Goal: Information Seeking & Learning: Learn about a topic

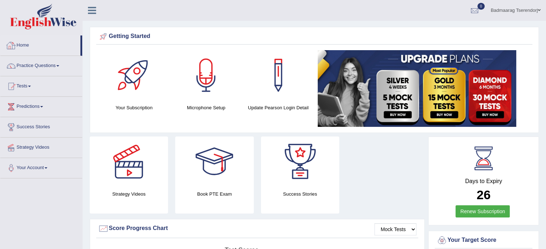
click at [38, 46] on link "Home" at bounding box center [40, 45] width 80 height 18
click at [33, 46] on link "Home" at bounding box center [40, 45] width 80 height 18
click at [52, 64] on link "Practice Questions" at bounding box center [41, 65] width 82 height 18
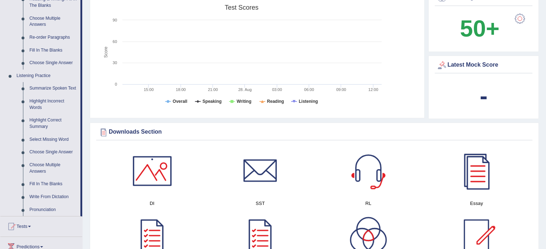
scroll to position [251, 0]
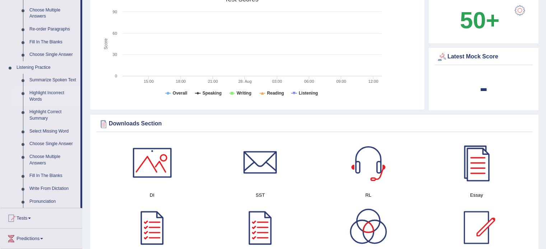
click at [52, 93] on link "Highlight Incorrect Words" at bounding box center [53, 96] width 54 height 19
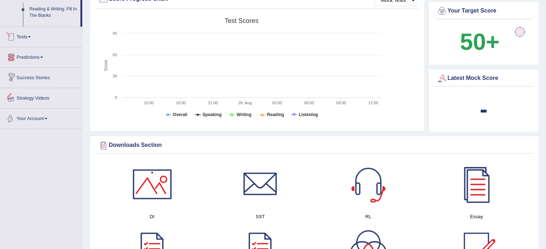
scroll to position [453, 0]
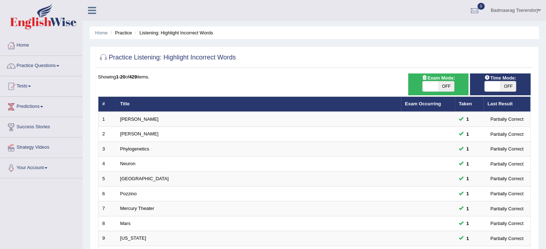
click at [542, 80] on div "Home Practice Listening: Highlight Incorrect Words Practice Listening: Highligh…" at bounding box center [313, 228] width 463 height 457
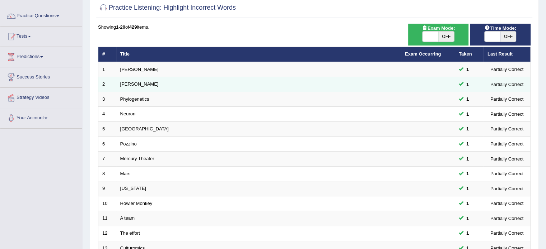
scroll to position [223, 0]
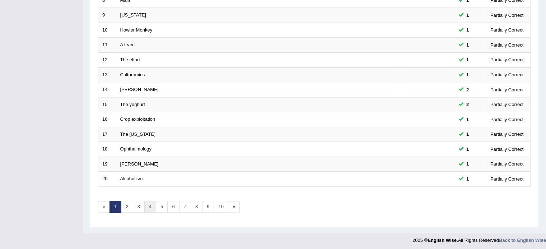
click at [151, 202] on link "4" at bounding box center [150, 207] width 12 height 12
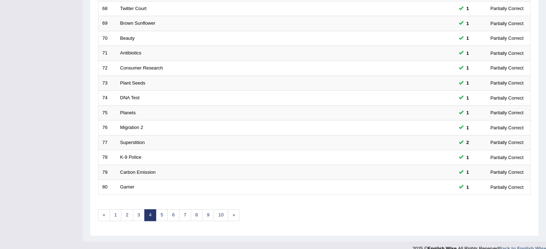
scroll to position [223, 0]
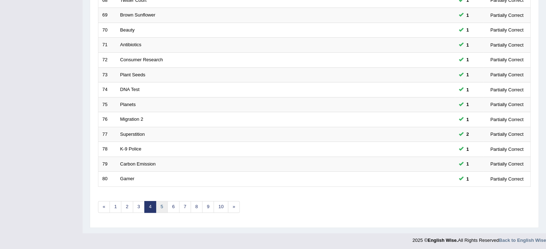
click at [162, 204] on link "5" at bounding box center [162, 207] width 12 height 12
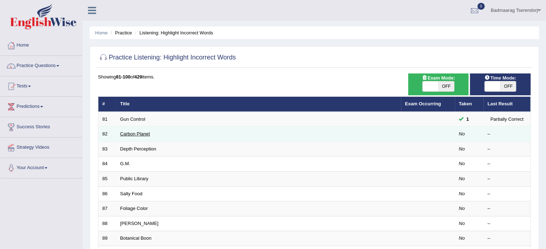
click at [134, 132] on link "Carbon Planet" at bounding box center [135, 133] width 30 height 5
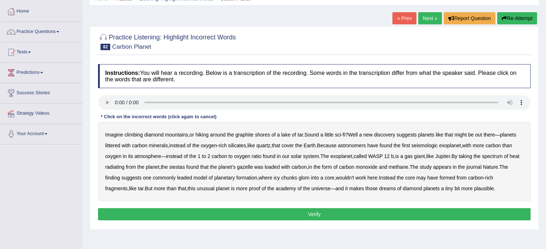
scroll to position [36, 0]
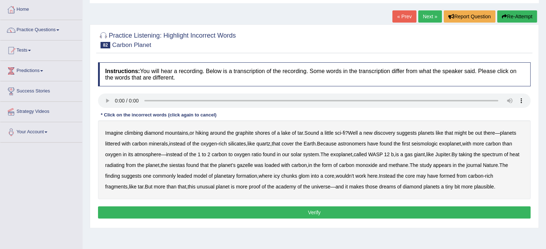
click at [430, 142] on b "seismologic" at bounding box center [424, 144] width 26 height 6
click at [185, 165] on b "siestas" at bounding box center [177, 165] width 16 height 6
click at [192, 175] on b "leaded" at bounding box center [184, 176] width 15 height 6
click at [294, 186] on b "academy" at bounding box center [285, 187] width 20 height 6
click at [435, 209] on button "Verify" at bounding box center [314, 213] width 432 height 12
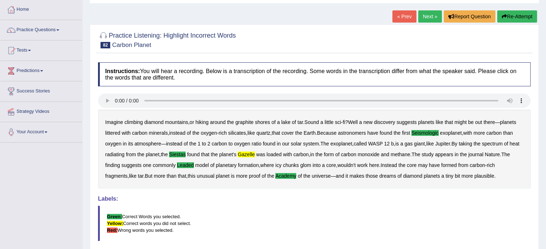
click at [426, 14] on link "Next »" at bounding box center [430, 16] width 24 height 12
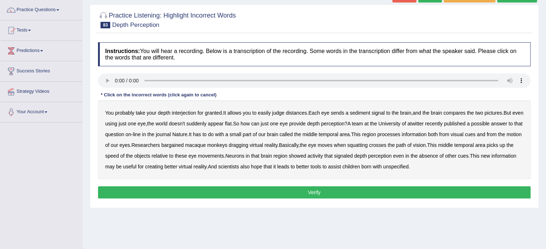
scroll to position [72, 0]
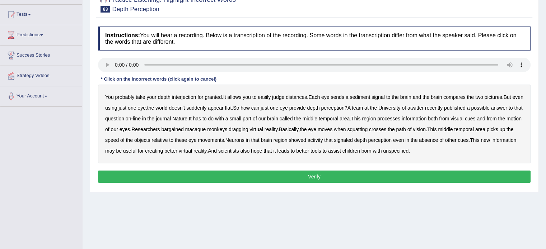
click at [191, 95] on b "interjection" at bounding box center [184, 97] width 24 height 6
click at [183, 129] on b "bargained" at bounding box center [172, 130] width 22 height 6
click at [367, 127] on b "squatting" at bounding box center [357, 130] width 20 height 6
click at [408, 150] on b "unspecified" at bounding box center [395, 151] width 25 height 6
click at [389, 175] on button "Verify" at bounding box center [314, 177] width 432 height 12
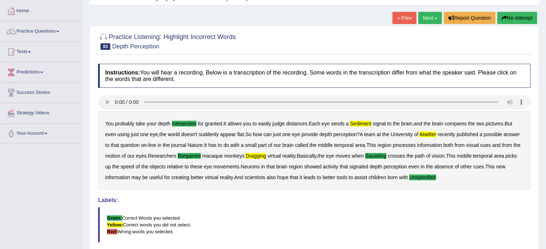
scroll to position [36, 0]
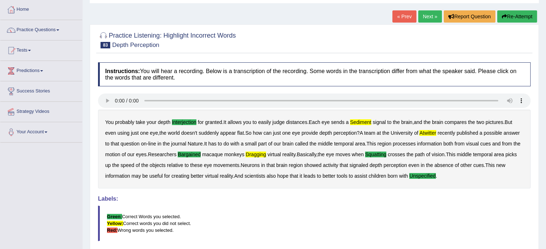
click at [424, 18] on link "Next »" at bounding box center [430, 16] width 24 height 12
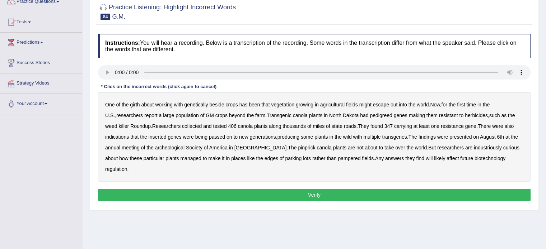
scroll to position [72, 0]
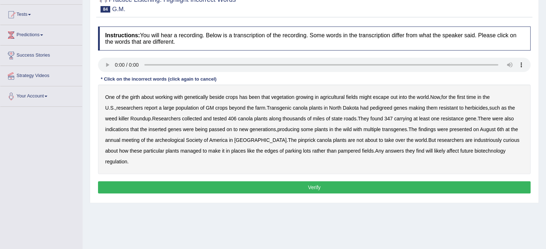
click at [218, 96] on b "beside" at bounding box center [216, 97] width 15 height 6
click at [375, 107] on b "pedigreed" at bounding box center [380, 108] width 22 height 6
click at [473, 140] on b "industriously" at bounding box center [487, 140] width 28 height 6
click at [431, 181] on button "Verify" at bounding box center [314, 187] width 432 height 12
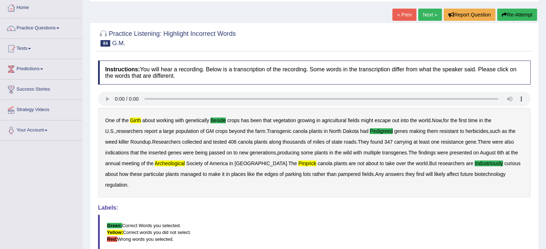
scroll to position [36, 0]
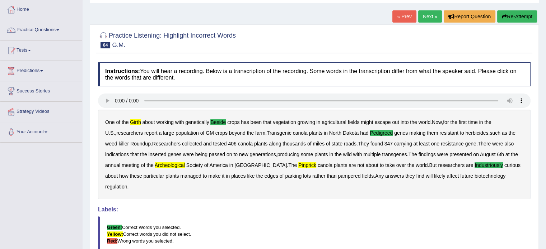
click at [425, 16] on link "Next »" at bounding box center [430, 16] width 24 height 12
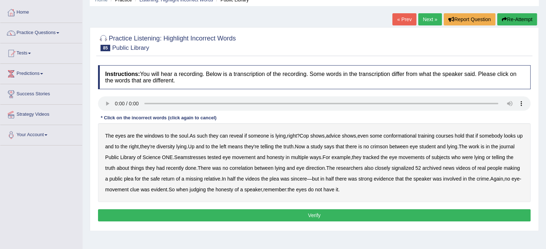
scroll to position [36, 0]
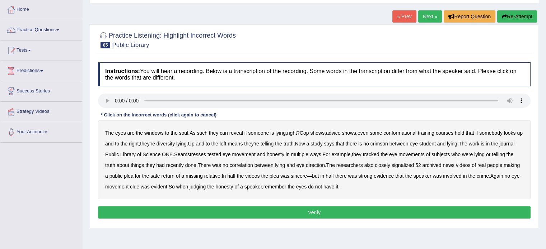
click at [409, 132] on b "conformational" at bounding box center [399, 133] width 33 height 6
click at [175, 141] on b "diversity" at bounding box center [165, 144] width 18 height 6
click at [388, 144] on b "crimson" at bounding box center [379, 144] width 18 height 6
click at [203, 152] on b "Seamstresses" at bounding box center [190, 155] width 32 height 6
click at [414, 164] on b "signalized" at bounding box center [402, 165] width 22 height 6
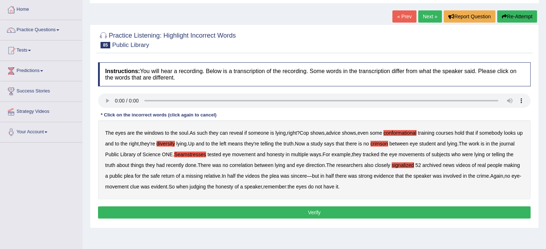
click at [391, 211] on button "Verify" at bounding box center [314, 213] width 432 height 12
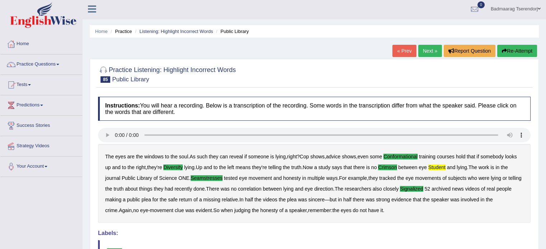
scroll to position [0, 0]
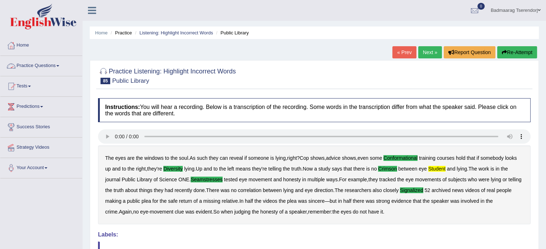
click at [62, 64] on link "Practice Questions" at bounding box center [41, 65] width 82 height 18
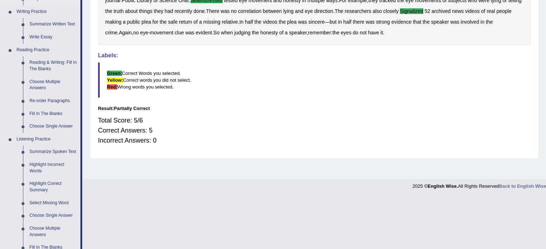
scroll to position [312, 0]
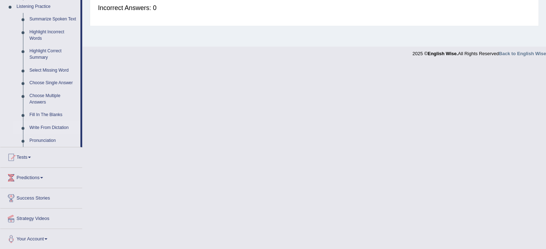
click at [48, 127] on link "Write From Dictation" at bounding box center [53, 128] width 54 height 13
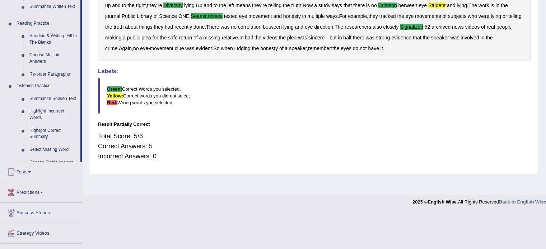
scroll to position [127, 0]
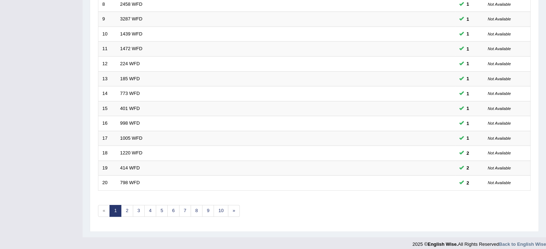
scroll to position [223, 0]
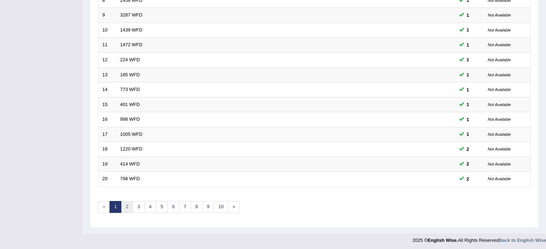
click at [129, 203] on link "2" at bounding box center [127, 207] width 12 height 12
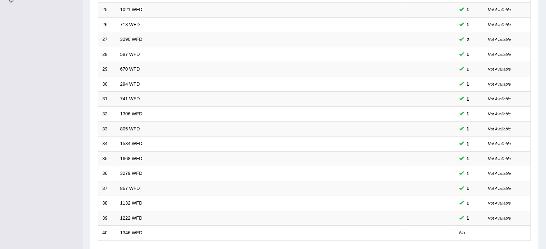
scroll to position [223, 0]
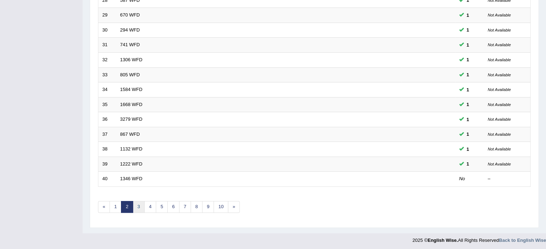
click at [136, 206] on link "3" at bounding box center [139, 207] width 12 height 12
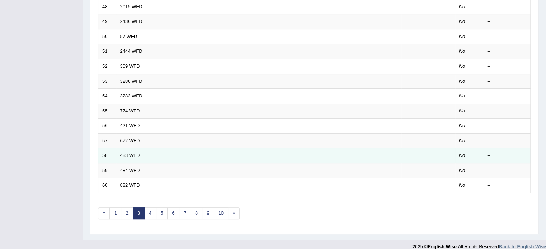
scroll to position [223, 0]
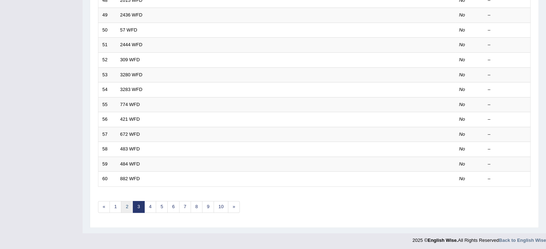
click at [128, 204] on link "2" at bounding box center [127, 207] width 12 height 12
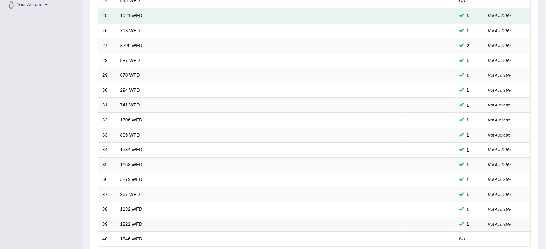
scroll to position [179, 0]
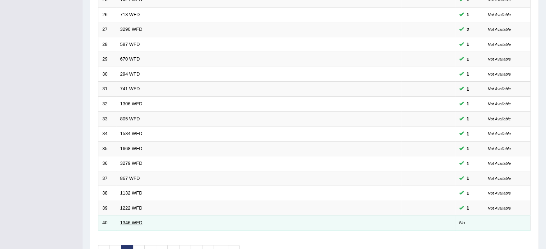
click at [132, 220] on link "1346 WFD" at bounding box center [131, 222] width 22 height 5
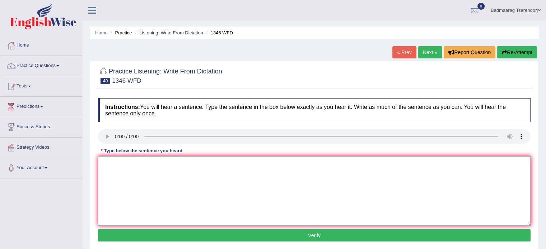
click at [121, 169] on textarea at bounding box center [314, 191] width 432 height 70
type textarea "t"
click at [128, 166] on textarea "the closing next monday" at bounding box center [314, 191] width 432 height 70
type textarea "the closing day of training sholorship next monday"
click at [249, 238] on button "Verify" at bounding box center [314, 236] width 432 height 12
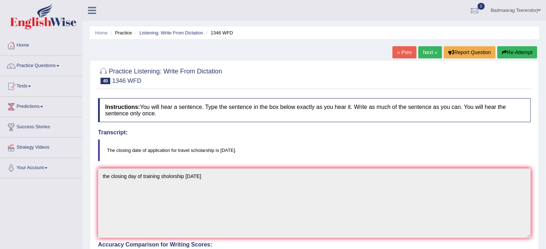
click at [424, 52] on link "Next »" at bounding box center [430, 52] width 24 height 12
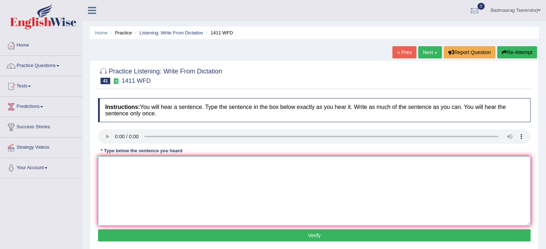
click at [120, 166] on textarea at bounding box center [314, 191] width 432 height 70
click at [148, 163] on textarea "Food contained" at bounding box center [314, 191] width 432 height 70
type textarea "Food containing new nurtational"
click at [141, 232] on button "Verify" at bounding box center [314, 236] width 432 height 12
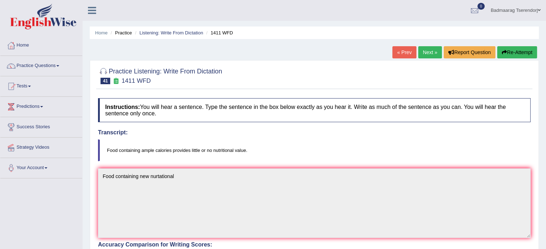
click at [428, 55] on link "Next »" at bounding box center [430, 52] width 24 height 12
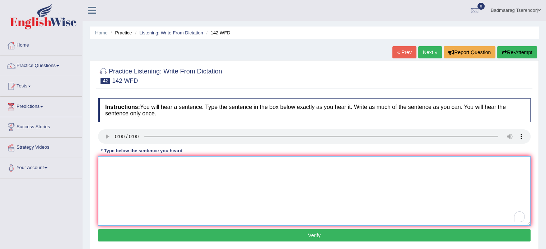
click at [113, 160] on textarea "To enrich screen reader interactions, please activate Accessibility in Grammarl…" at bounding box center [314, 191] width 432 height 70
click at [150, 166] on textarea "The typecal sourse" at bounding box center [314, 191] width 432 height 70
type textarea "The typecal sourse envorimental society"
click at [158, 234] on button "Verify" at bounding box center [314, 236] width 432 height 12
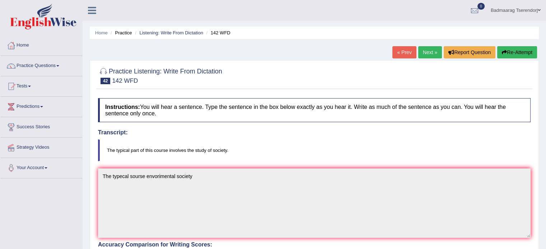
click at [428, 51] on link "Next »" at bounding box center [430, 52] width 24 height 12
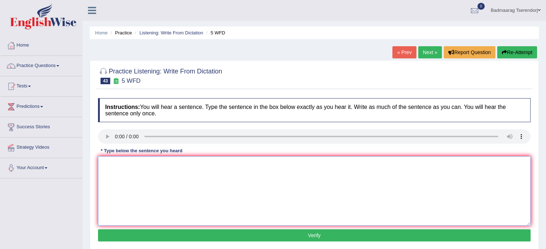
click at [119, 164] on textarea at bounding box center [314, 191] width 432 height 70
type textarea "Graduate of this course"
click at [145, 235] on button "Verify" at bounding box center [314, 236] width 432 height 12
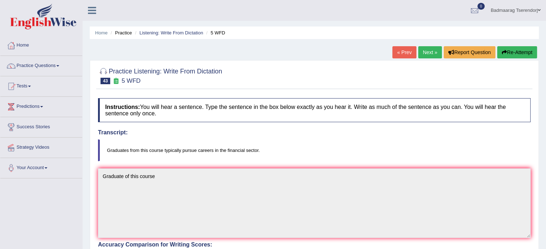
click at [428, 49] on link "Next »" at bounding box center [430, 52] width 24 height 12
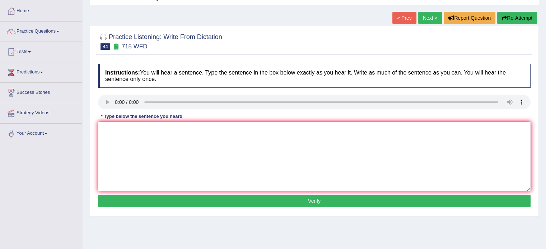
scroll to position [36, 0]
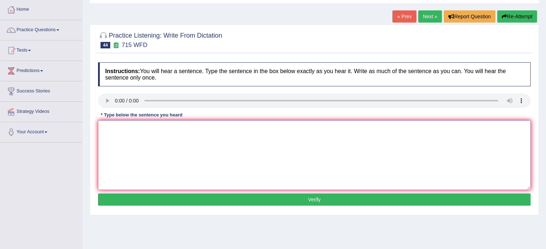
click at [125, 128] on textarea at bounding box center [314, 156] width 432 height 70
click at [126, 128] on textarea "This study find university" at bounding box center [314, 156] width 432 height 70
click at [109, 143] on textarea "This study find university" at bounding box center [314, 156] width 432 height 70
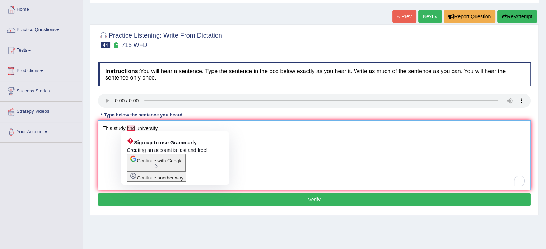
click at [126, 126] on textarea "This study find university" at bounding box center [314, 156] width 432 height 70
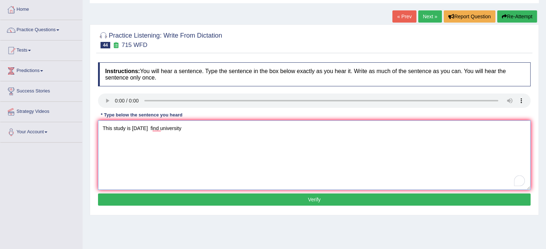
type textarea "This study is [DATE] find university"
click at [154, 200] on button "Verify" at bounding box center [314, 200] width 432 height 12
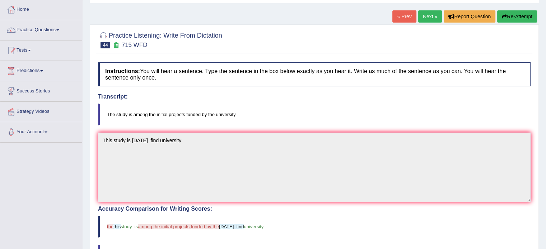
click at [429, 14] on link "Next »" at bounding box center [430, 16] width 24 height 12
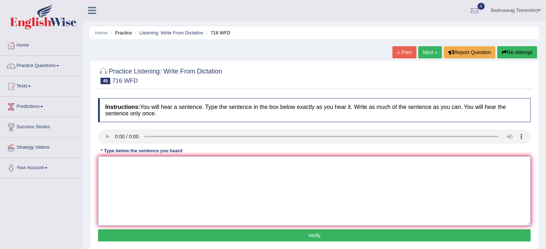
click at [121, 166] on textarea at bounding box center [314, 191] width 432 height 70
click at [166, 166] on textarea "Students need to submit" at bounding box center [314, 191] width 432 height 70
type textarea "Students need to submit both same day"
click at [189, 233] on button "Verify" at bounding box center [314, 236] width 432 height 12
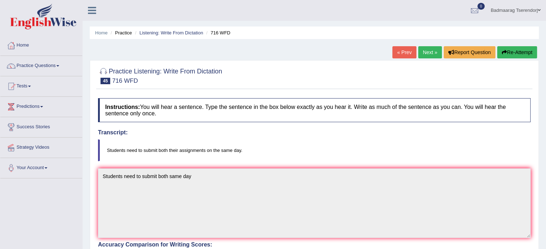
click at [425, 55] on link "Next »" at bounding box center [430, 52] width 24 height 12
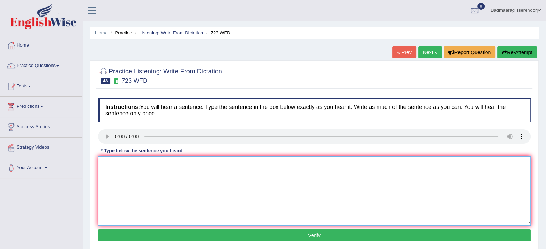
click at [118, 164] on textarea at bounding box center [314, 191] width 432 height 70
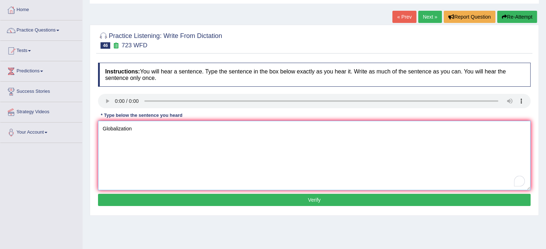
scroll to position [36, 0]
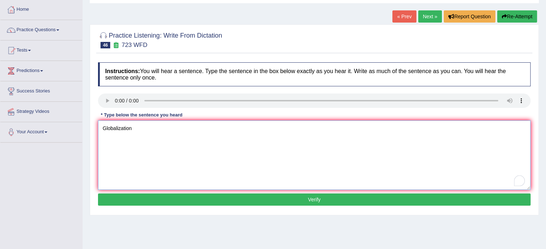
type textarea "Globalization"
click at [159, 199] on button "Verify" at bounding box center [314, 200] width 432 height 12
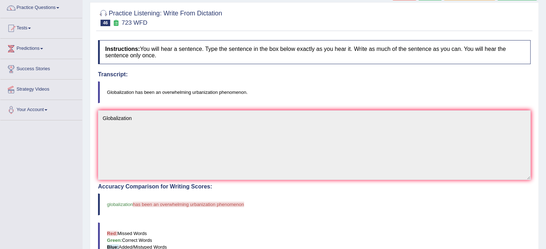
scroll to position [34, 0]
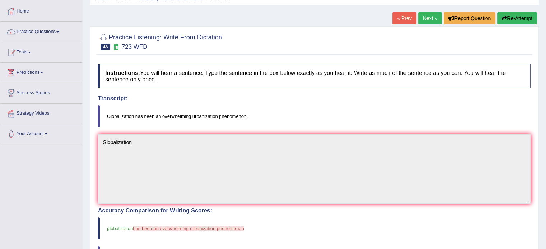
click at [427, 18] on link "Next »" at bounding box center [430, 18] width 24 height 12
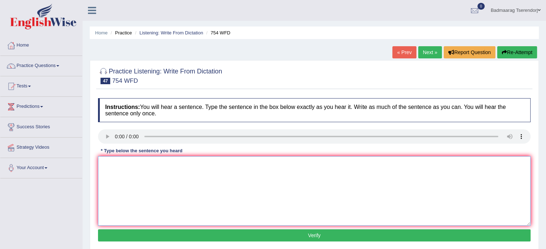
click at [122, 163] on textarea at bounding box center [314, 191] width 432 height 70
click at [138, 163] on textarea "we will unabilible position" at bounding box center [314, 191] width 432 height 70
type textarea "we will unavailably position"
click at [166, 237] on button "Verify" at bounding box center [314, 236] width 432 height 12
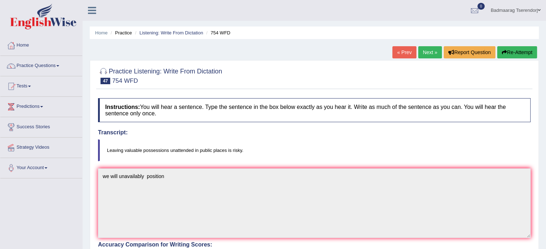
click at [425, 49] on link "Next »" at bounding box center [430, 52] width 24 height 12
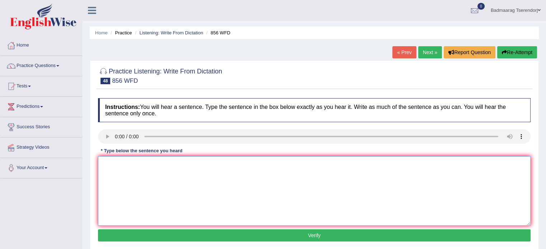
click at [120, 164] on textarea at bounding box center [314, 191] width 432 height 70
type textarea "The arhelogyst foundetions"
click at [168, 232] on button "Verify" at bounding box center [314, 236] width 432 height 12
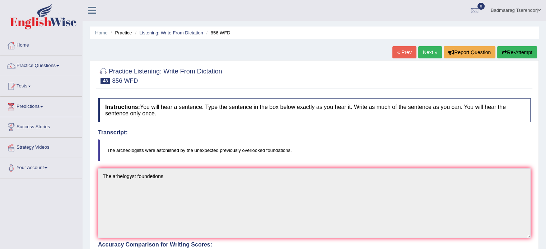
click at [426, 50] on link "Next »" at bounding box center [430, 52] width 24 height 12
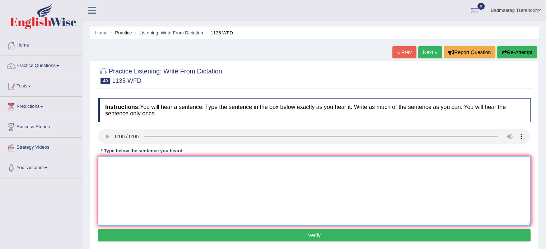
click at [122, 169] on textarea at bounding box center [314, 191] width 432 height 70
type textarea "The lecture take place in a main hall"
click at [152, 234] on button "Verify" at bounding box center [314, 236] width 432 height 12
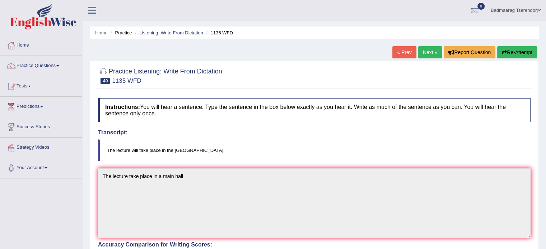
click at [428, 49] on link "Next »" at bounding box center [430, 52] width 24 height 12
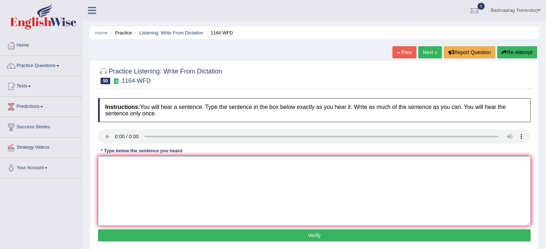
click at [120, 167] on textarea at bounding box center [314, 191] width 432 height 70
click at [125, 163] on textarea "Ovedbaid is subject" at bounding box center [314, 191] width 432 height 70
click at [166, 163] on textarea "Ovedbaid couses different is subject" at bounding box center [314, 191] width 432 height 70
type textarea "Ovedbaid couses different subject"
click at [156, 233] on button "Verify" at bounding box center [314, 236] width 432 height 12
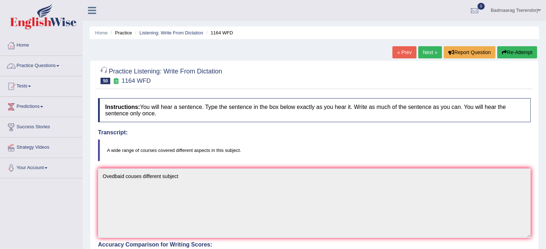
click at [60, 64] on link "Practice Questions" at bounding box center [41, 65] width 82 height 18
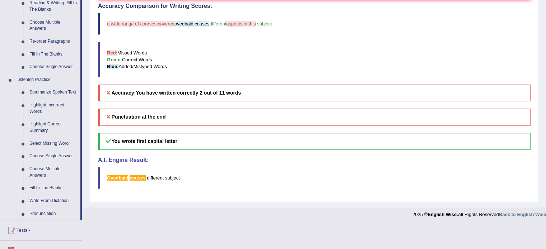
scroll to position [251, 0]
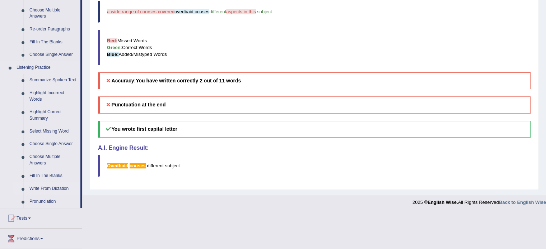
click at [46, 188] on link "Write From Dictation" at bounding box center [53, 189] width 54 height 13
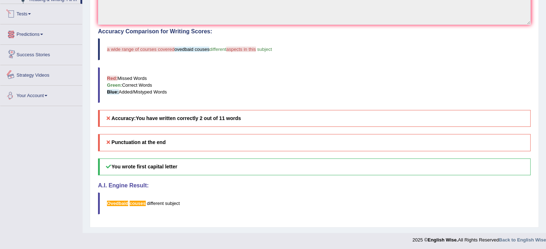
scroll to position [301, 0]
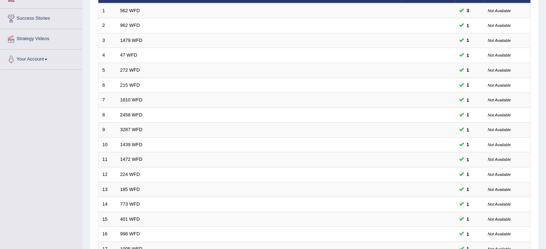
scroll to position [80, 0]
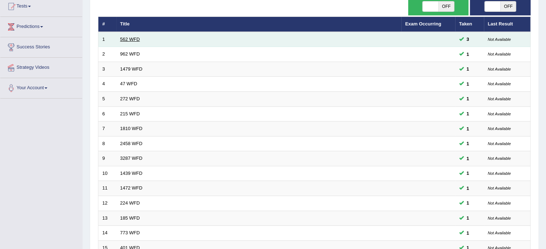
click at [128, 37] on link "562 WFD" at bounding box center [130, 39] width 20 height 5
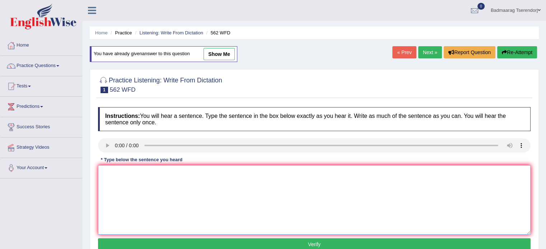
click at [119, 172] on textarea at bounding box center [314, 200] width 432 height 70
type textarea "The gap between the course"
click at [161, 243] on button "Verify" at bounding box center [314, 245] width 432 height 12
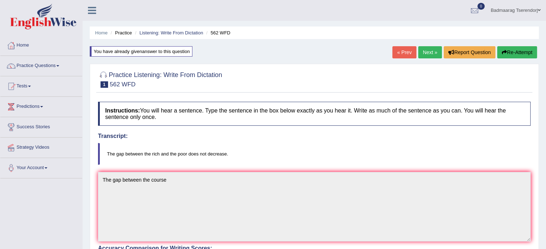
click at [424, 52] on link "Next »" at bounding box center [430, 52] width 24 height 12
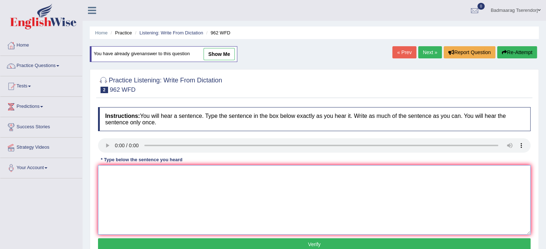
click at [125, 183] on textarea at bounding box center [314, 200] width 432 height 70
type textarea "If you have any quetion about exam please"
click at [161, 243] on button "Verify" at bounding box center [314, 245] width 432 height 12
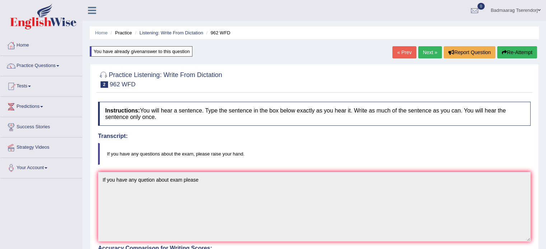
click at [423, 49] on link "Next »" at bounding box center [430, 52] width 24 height 12
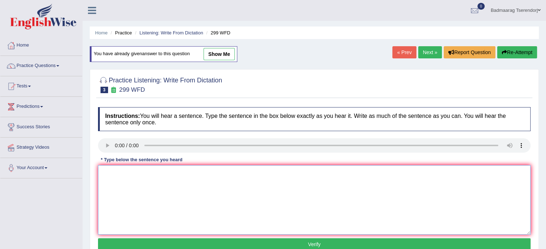
click at [117, 182] on textarea at bounding box center [314, 200] width 432 height 70
type textarea "Still waiting forms"
click at [125, 243] on button "Verify" at bounding box center [314, 245] width 432 height 12
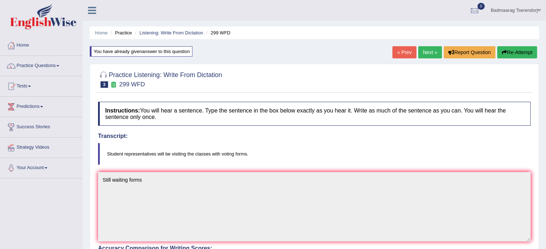
click at [424, 53] on link "Next »" at bounding box center [430, 52] width 24 height 12
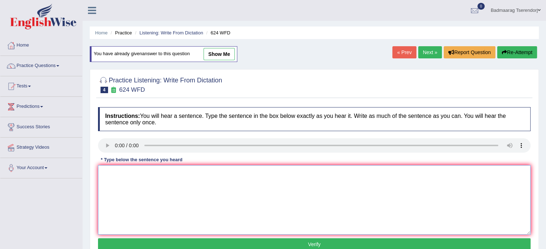
click at [242, 189] on textarea at bounding box center [314, 200] width 432 height 70
click at [116, 172] on textarea "To enrich screen reader interactions, please activate Accessibility in Grammarl…" at bounding box center [314, 200] width 432 height 70
click at [110, 172] on textarea "To enrich screen reader interactions, please activate Accessibility in Grammarl…" at bounding box center [314, 200] width 432 height 70
type textarea "Our courses independent learning skill"
click at [126, 242] on button "Verify" at bounding box center [314, 245] width 432 height 12
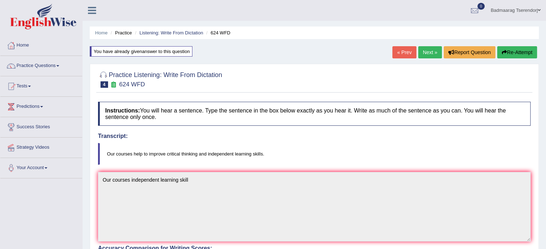
click at [425, 50] on link "Next »" at bounding box center [430, 52] width 24 height 12
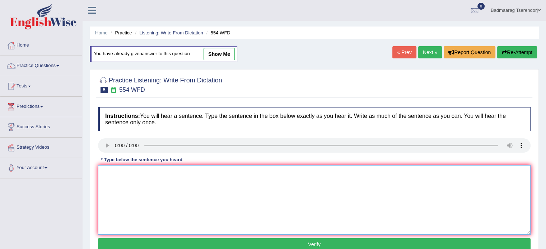
click at [114, 175] on textarea at bounding box center [314, 200] width 432 height 70
type textarea "We are able to work in a team"
click at [153, 242] on button "Verify" at bounding box center [314, 245] width 432 height 12
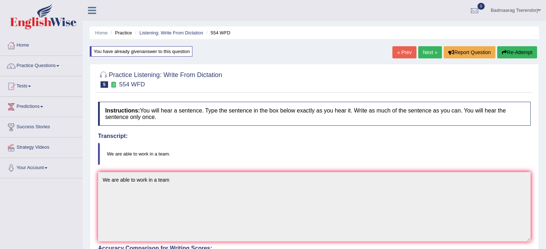
click at [427, 52] on link "Next »" at bounding box center [430, 52] width 24 height 12
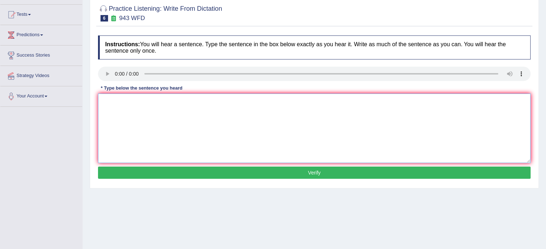
click at [121, 105] on textarea at bounding box center [314, 129] width 432 height 70
click at [122, 99] on textarea "Fariming method is reciently" at bounding box center [314, 129] width 432 height 70
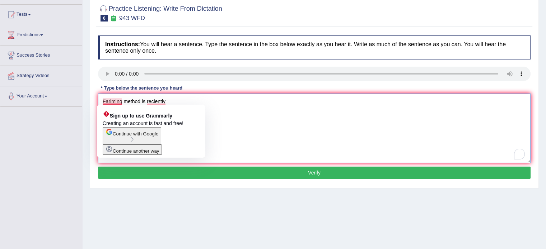
click at [222, 126] on textarea "Fariming method is reciently" at bounding box center [314, 129] width 432 height 70
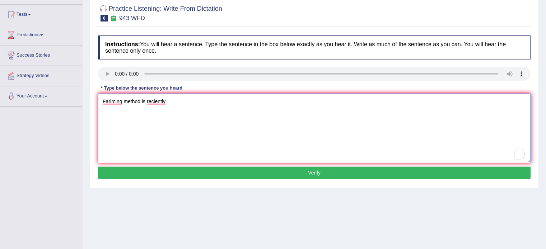
click at [122, 101] on textarea "Fariming method is reciently" at bounding box center [314, 129] width 432 height 70
click at [174, 99] on textarea "Farmming method is reciently" at bounding box center [314, 129] width 432 height 70
type textarea "Farmming method is receintly"
click at [171, 175] on button "Verify" at bounding box center [314, 173] width 432 height 12
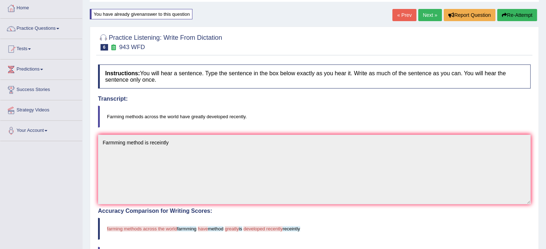
scroll to position [36, 0]
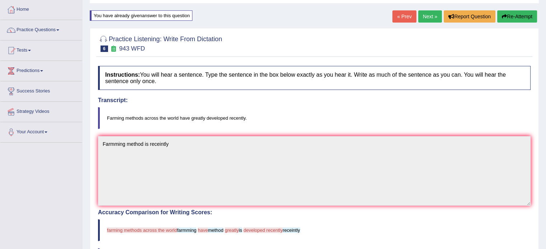
click at [430, 15] on link "Next »" at bounding box center [430, 16] width 24 height 12
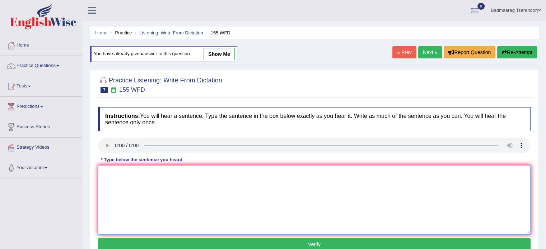
click at [184, 172] on textarea at bounding box center [314, 200] width 432 height 70
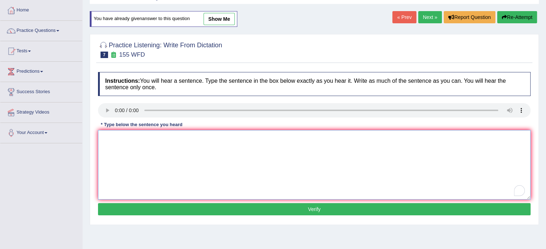
scroll to position [36, 0]
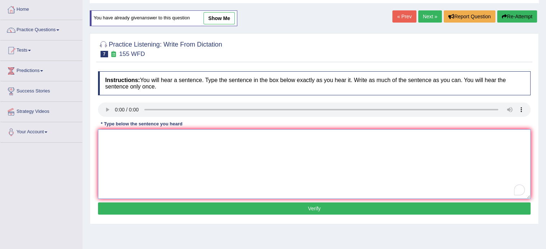
click at [116, 136] on textarea "To enrich screen reader interactions, please activate Accessibility in Grammarl…" at bounding box center [314, 164] width 432 height 70
type textarea "Imfortant detail missing summary"
click at [153, 204] on button "Verify" at bounding box center [314, 209] width 432 height 12
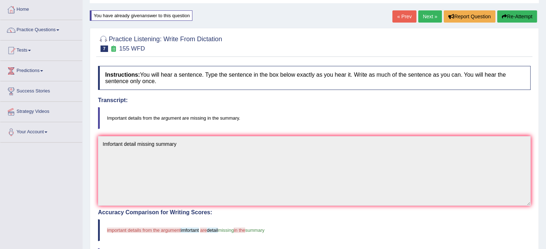
click at [422, 16] on link "Next »" at bounding box center [430, 16] width 24 height 12
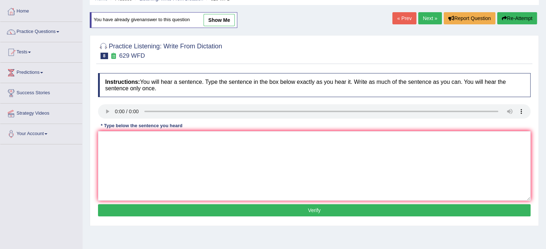
scroll to position [36, 0]
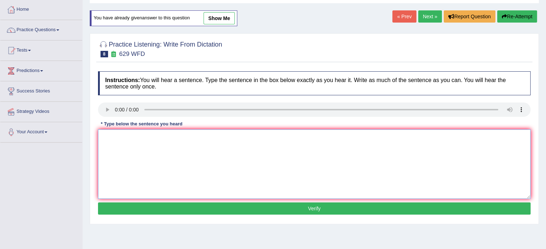
click at [123, 137] on textarea at bounding box center [314, 164] width 432 height 70
type textarea "Please support this argument"
click at [150, 205] on button "Verify" at bounding box center [314, 209] width 432 height 12
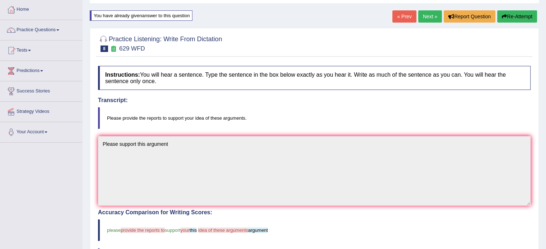
click at [433, 15] on link "Next »" at bounding box center [430, 16] width 24 height 12
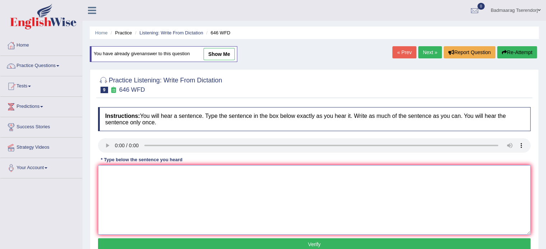
click at [122, 183] on textarea at bounding box center [314, 200] width 432 height 70
click at [128, 173] on textarea "The indesto evolution in [GEOGRAPHIC_DATA]" at bounding box center [314, 200] width 432 height 70
click at [113, 172] on textarea "The indestry evolution in Europe" at bounding box center [314, 200] width 432 height 70
type textarea "The indestry evolution in Europe"
click at [156, 245] on button "Verify" at bounding box center [314, 245] width 432 height 12
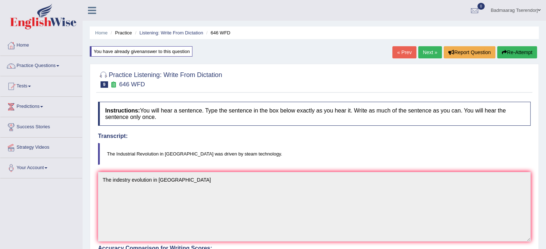
click at [423, 52] on link "Next »" at bounding box center [430, 52] width 24 height 12
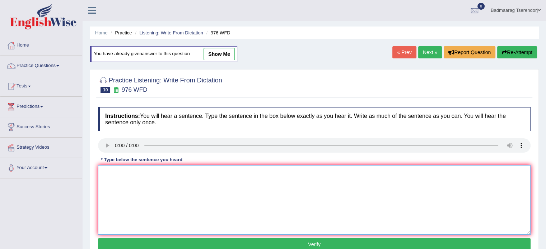
click at [119, 175] on textarea at bounding box center [314, 200] width 432 height 70
click at [152, 173] on textarea "The study of economy research" at bounding box center [314, 200] width 432 height 70
type textarea "The study of economy subject research"
click at [179, 245] on button "Verify" at bounding box center [314, 245] width 432 height 12
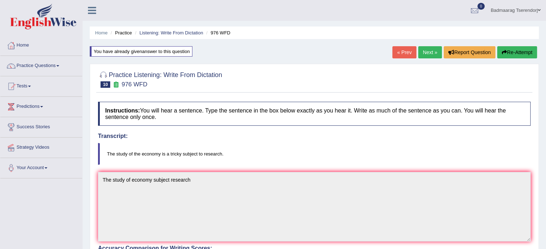
click at [428, 53] on link "Next »" at bounding box center [430, 52] width 24 height 12
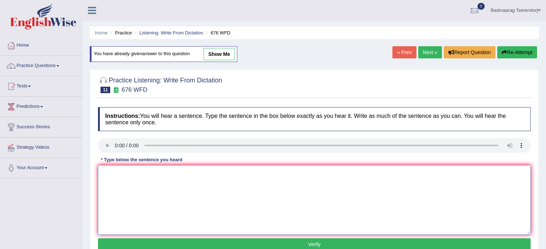
click at [120, 176] on textarea at bounding box center [314, 200] width 432 height 70
type textarea "University subjects."
click at [151, 245] on button "Verify" at bounding box center [314, 245] width 432 height 12
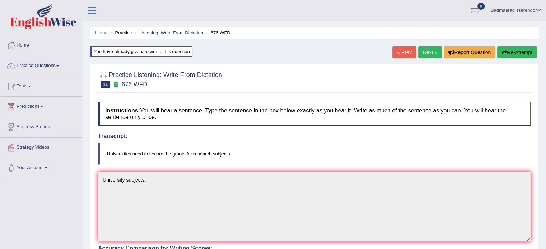
click at [428, 53] on link "Next »" at bounding box center [430, 52] width 24 height 12
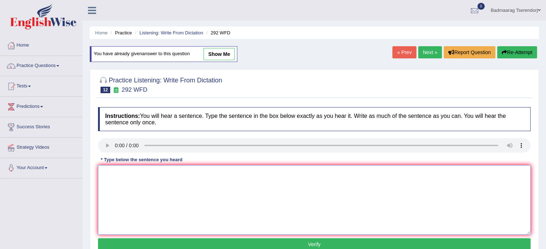
click at [115, 168] on textarea at bounding box center [314, 200] width 432 height 70
type textarea "Some people that argue education not that import."
click at [168, 243] on button "Verify" at bounding box center [314, 245] width 432 height 12
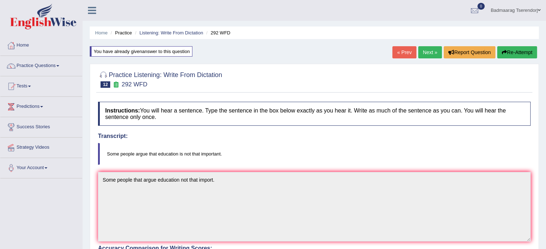
click at [431, 50] on link "Next »" at bounding box center [430, 52] width 24 height 12
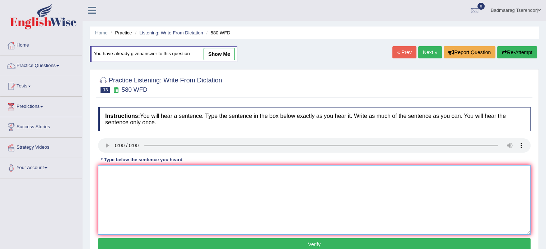
click at [115, 182] on textarea at bounding box center [314, 200] width 432 height 70
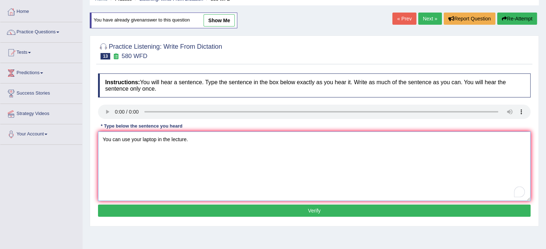
scroll to position [36, 0]
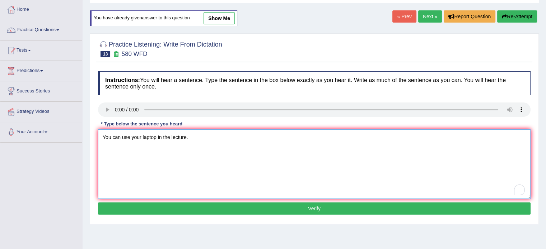
type textarea "You can use your laptop in the lecture."
click at [155, 211] on button "Verify" at bounding box center [314, 209] width 432 height 12
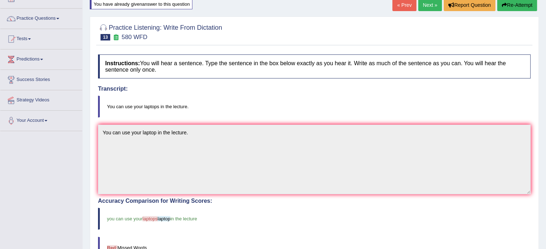
scroll to position [0, 0]
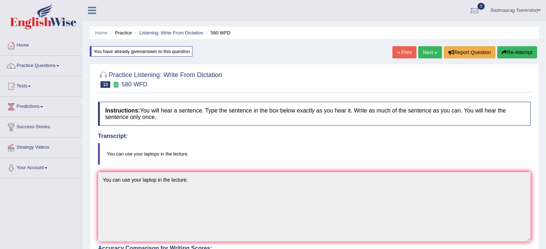
click at [427, 49] on link "Next »" at bounding box center [430, 52] width 24 height 12
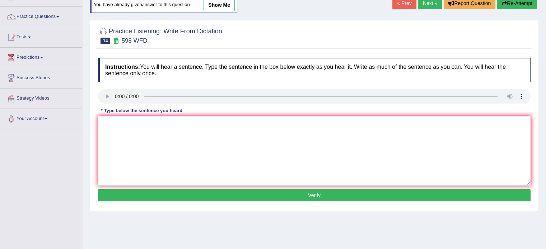
scroll to position [72, 0]
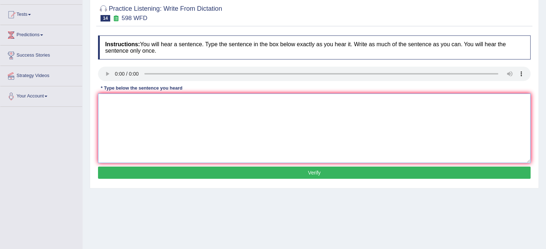
click at [116, 103] on textarea at bounding box center [314, 129] width 432 height 70
click at [178, 100] on textarea "Check the website if you are look this book is on website." at bounding box center [314, 129] width 432 height 70
click at [210, 100] on textarea "Check the website if you are look at this book is on website." at bounding box center [314, 129] width 432 height 70
type textarea "Check the website if you are look at this book on website."
click at [238, 169] on button "Verify" at bounding box center [314, 173] width 432 height 12
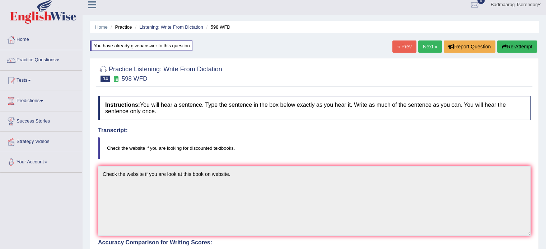
scroll to position [0, 0]
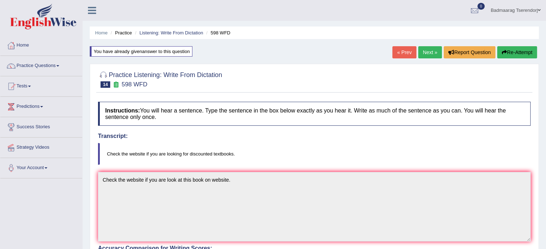
click at [426, 52] on link "Next »" at bounding box center [430, 52] width 24 height 12
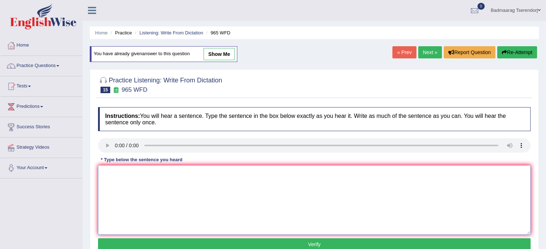
click at [113, 180] on textarea at bounding box center [314, 200] width 432 height 70
type textarea "You must sequirety questions your possport."
click at [178, 244] on button "Verify" at bounding box center [314, 245] width 432 height 12
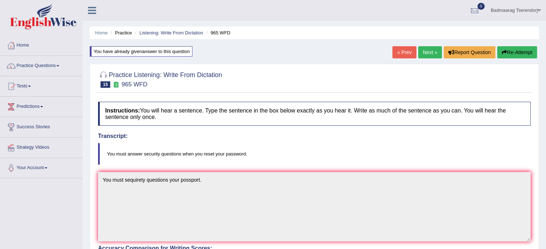
click at [428, 50] on link "Next »" at bounding box center [430, 52] width 24 height 12
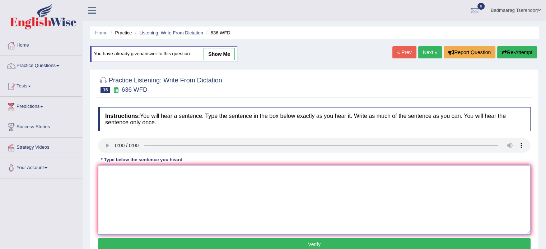
click at [115, 173] on textarea at bounding box center [314, 200] width 432 height 70
type textarea "s"
type textarea "s candidate"
click at [162, 244] on button "Verify" at bounding box center [314, 245] width 432 height 12
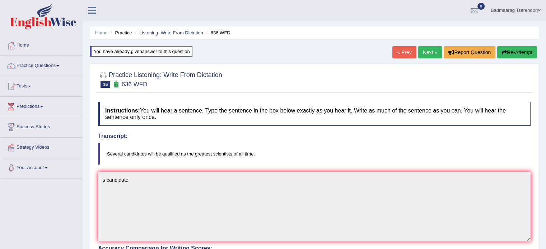
click at [426, 54] on link "Next »" at bounding box center [430, 52] width 24 height 12
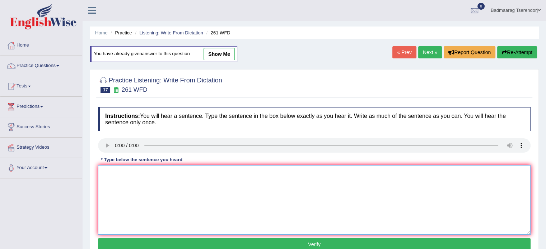
click at [114, 174] on textarea at bounding box center [314, 200] width 432 height 70
click at [144, 173] on textarea "Read in questions in a workshopps." at bounding box center [314, 200] width 432 height 70
type textarea "Read in questions before you read in a workshopps."
click at [216, 240] on button "Verify" at bounding box center [314, 245] width 432 height 12
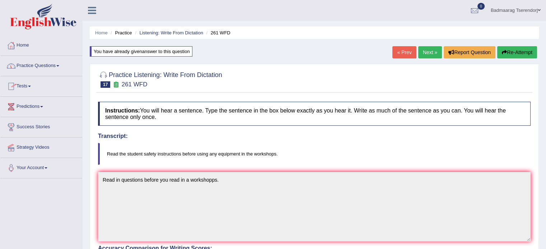
click at [25, 46] on link "Home" at bounding box center [41, 45] width 82 height 18
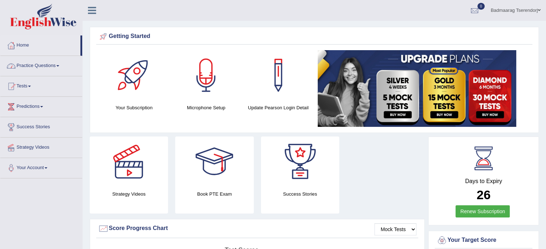
click at [60, 63] on link "Practice Questions" at bounding box center [41, 65] width 82 height 18
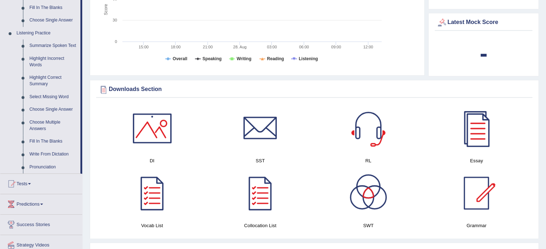
scroll to position [287, 0]
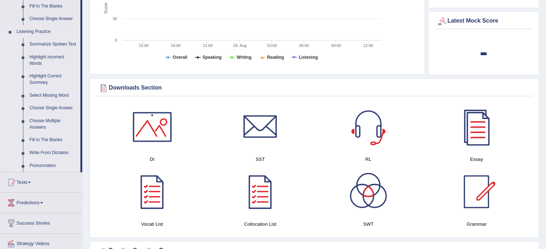
click at [48, 165] on link "Pronunciation" at bounding box center [53, 166] width 54 height 13
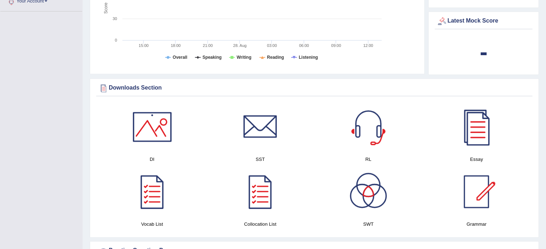
scroll to position [155, 0]
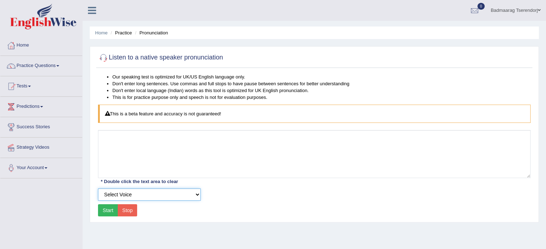
click at [167, 198] on select "Select Voice UK English [DEMOGRAPHIC_DATA] UK English [DEMOGRAPHIC_DATA]" at bounding box center [149, 195] width 103 height 12
select select "2"
click at [98, 189] on select "Select Voice UK English [DEMOGRAPHIC_DATA] UK English [DEMOGRAPHIC_DATA]" at bounding box center [149, 195] width 103 height 12
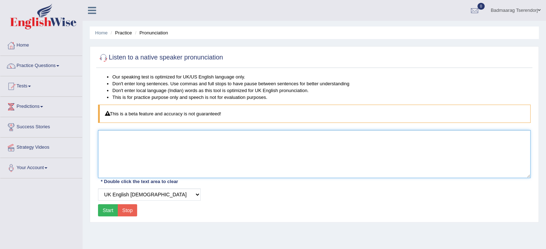
click at [174, 164] on textarea at bounding box center [314, 154] width 432 height 48
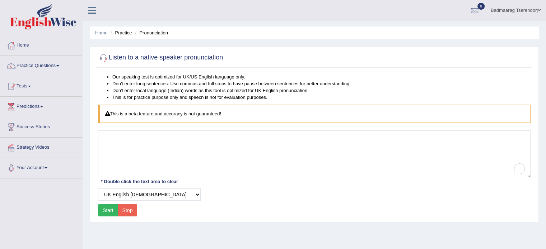
click at [109, 209] on button "Start" at bounding box center [108, 210] width 20 height 12
click at [56, 70] on link "Practice Questions" at bounding box center [41, 65] width 82 height 18
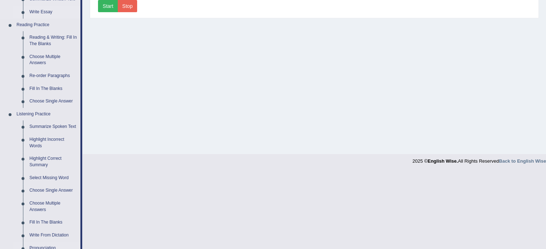
scroll to position [312, 0]
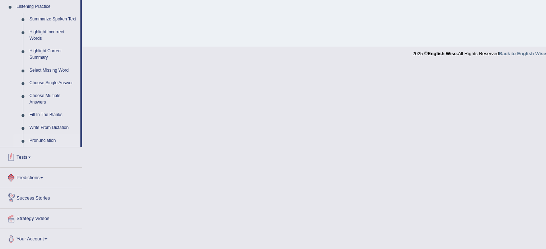
click at [26, 158] on link "Tests" at bounding box center [41, 156] width 82 height 18
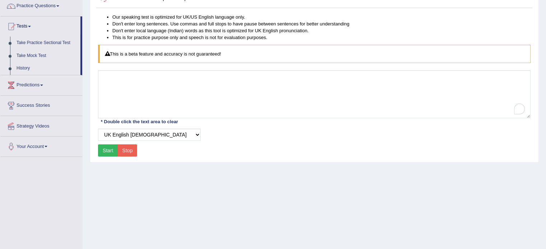
scroll to position [56, 0]
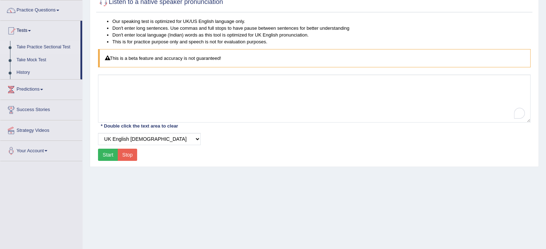
click at [43, 47] on link "Take Practice Sectional Test" at bounding box center [46, 47] width 67 height 13
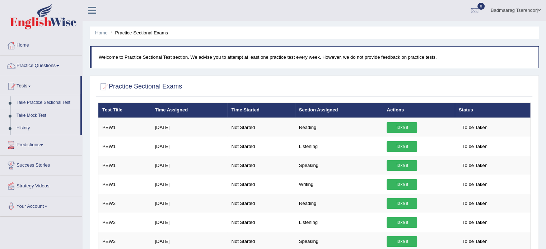
click at [41, 145] on link "Predictions" at bounding box center [41, 144] width 82 height 18
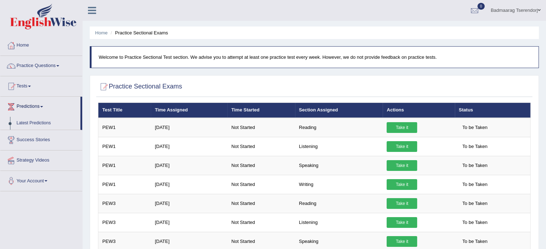
click at [51, 139] on link "Success Stories" at bounding box center [41, 139] width 82 height 18
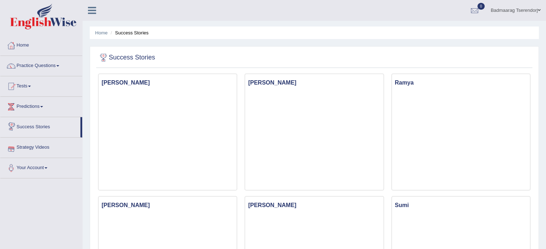
click at [40, 147] on link "Strategy Videos" at bounding box center [41, 147] width 82 height 18
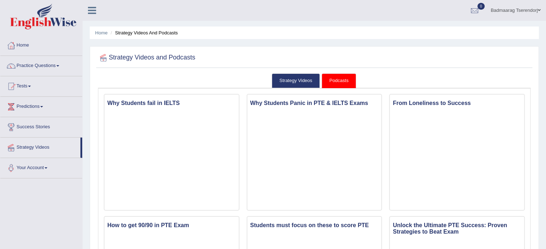
click at [47, 167] on span at bounding box center [45, 167] width 3 height 1
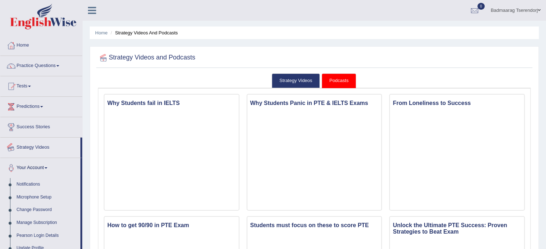
click at [49, 147] on link "Strategy Videos" at bounding box center [40, 147] width 80 height 18
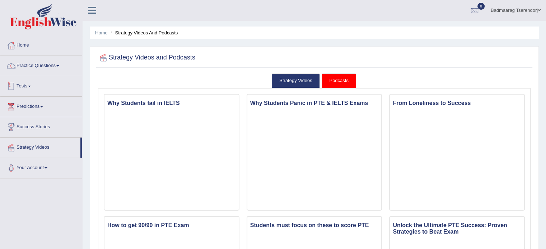
click at [30, 83] on link "Tests" at bounding box center [41, 85] width 82 height 18
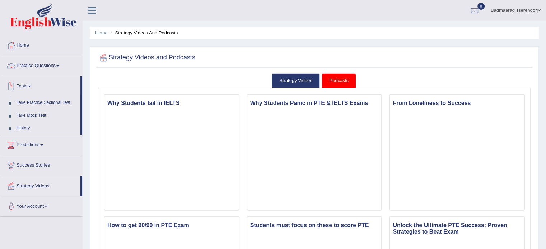
click at [59, 65] on span at bounding box center [57, 65] width 3 height 1
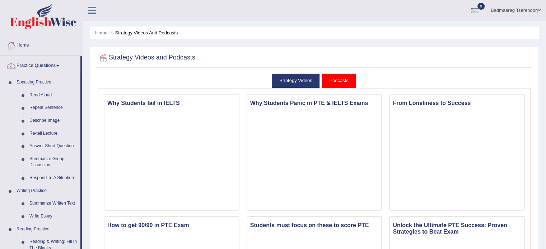
click at [24, 43] on link "Home" at bounding box center [41, 45] width 82 height 18
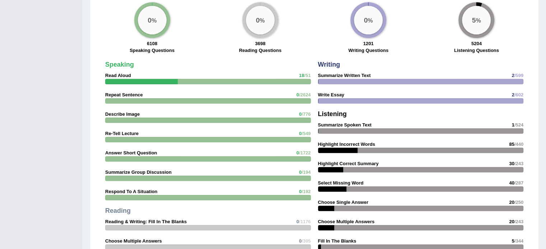
scroll to position [555, 0]
